Goal: Transaction & Acquisition: Purchase product/service

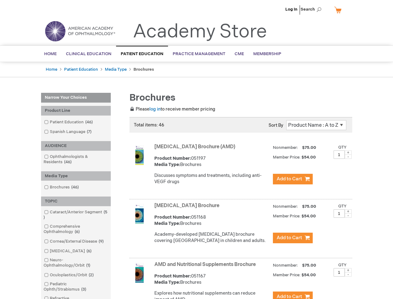
click at [313, 9] on span "Search" at bounding box center [313, 9] width 24 height 12
click at [76, 111] on div "Product Line" at bounding box center [76, 111] width 70 height 10
click at [76, 146] on div "AUDIENCE" at bounding box center [76, 146] width 70 height 10
click at [76, 176] on div "Media Type" at bounding box center [76, 176] width 70 height 10
click at [76, 201] on div "TOPIC" at bounding box center [76, 201] width 70 height 10
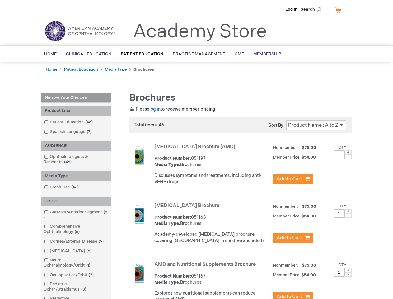
click at [348, 153] on span at bounding box center [348, 152] width 7 height 4
type input "2"
